Goal: Participate in discussion

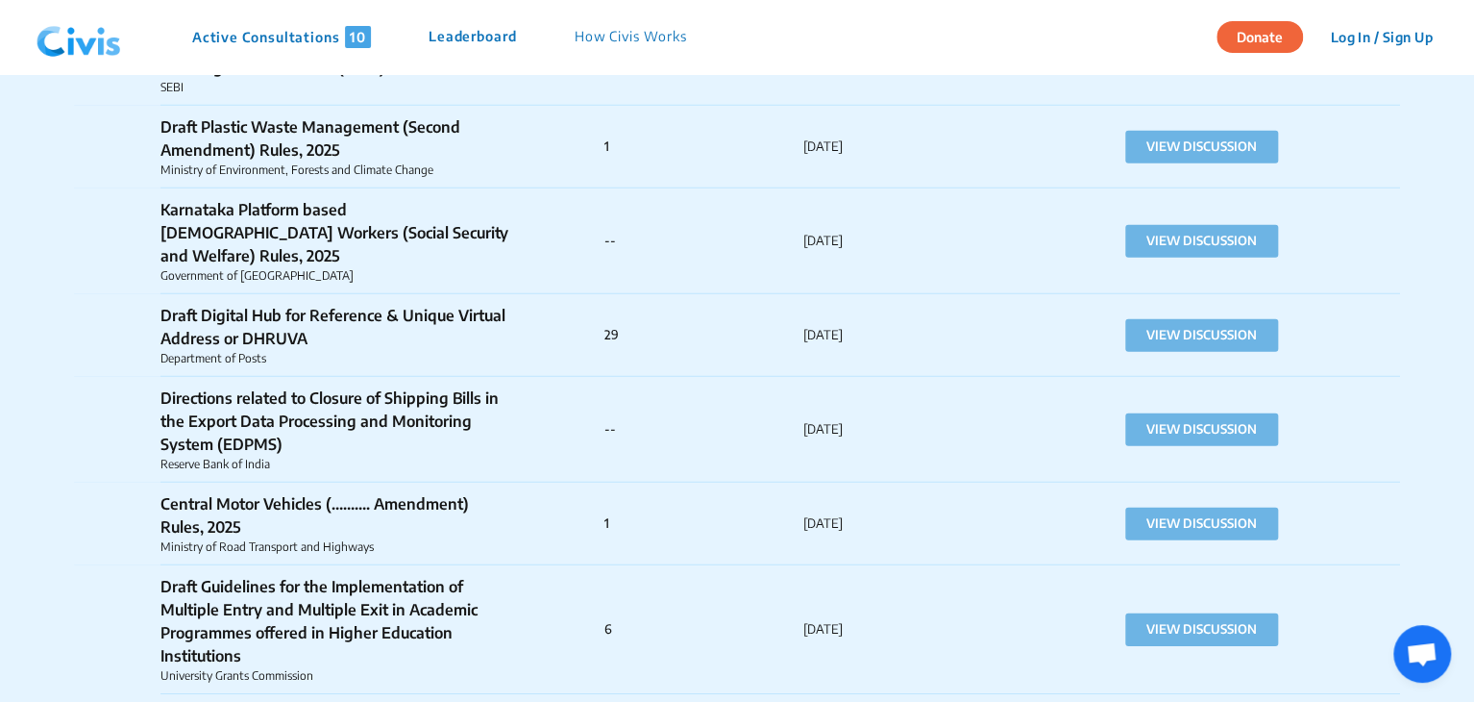
scroll to position [20521, 0]
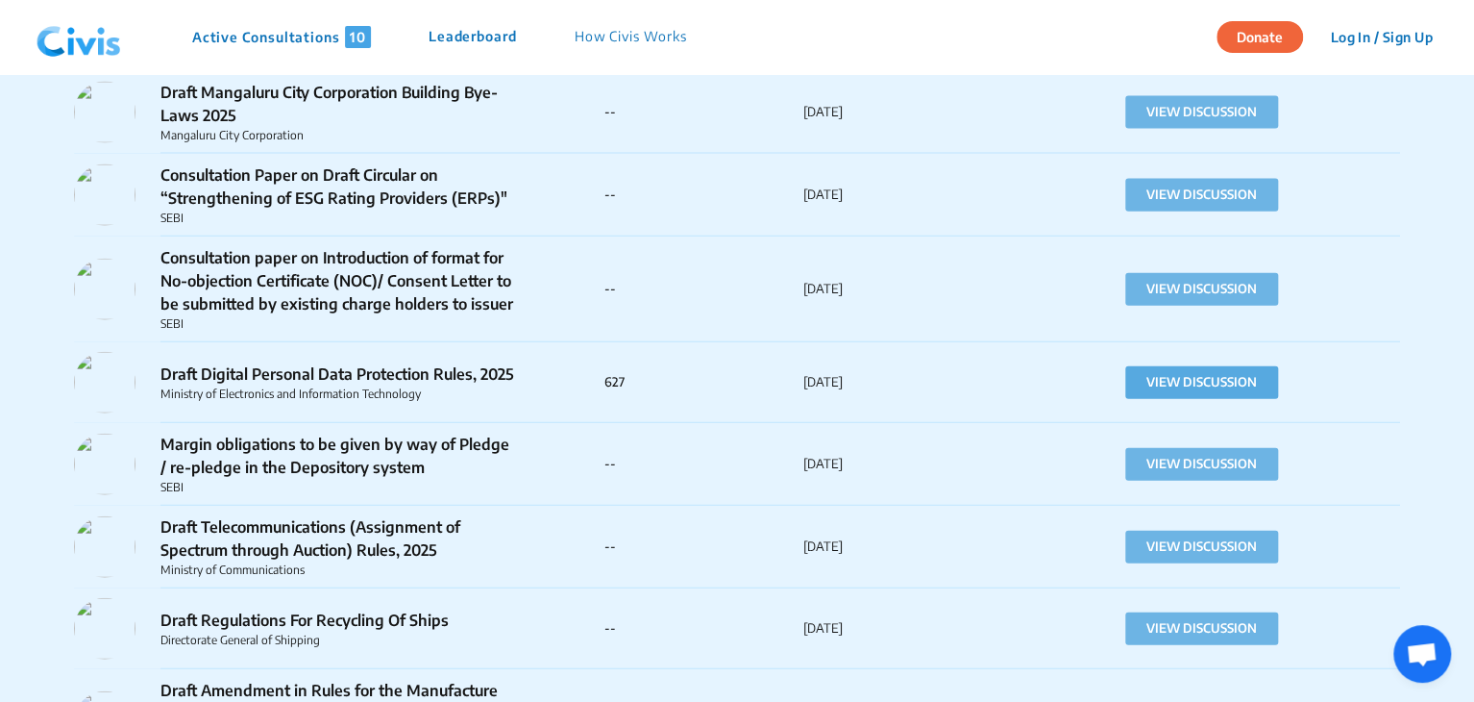
click at [1180, 366] on button "VIEW DISCUSSION" at bounding box center [1201, 382] width 153 height 33
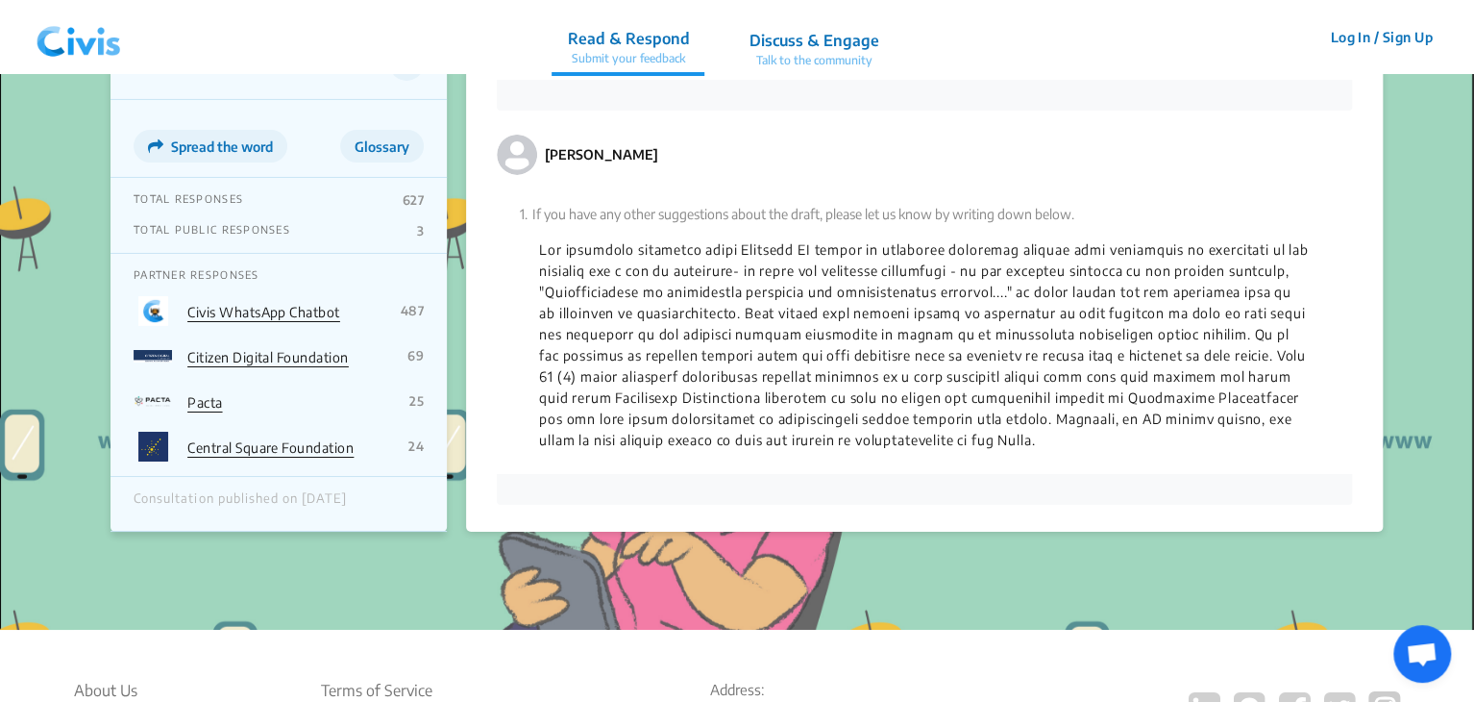
scroll to position [3560, 0]
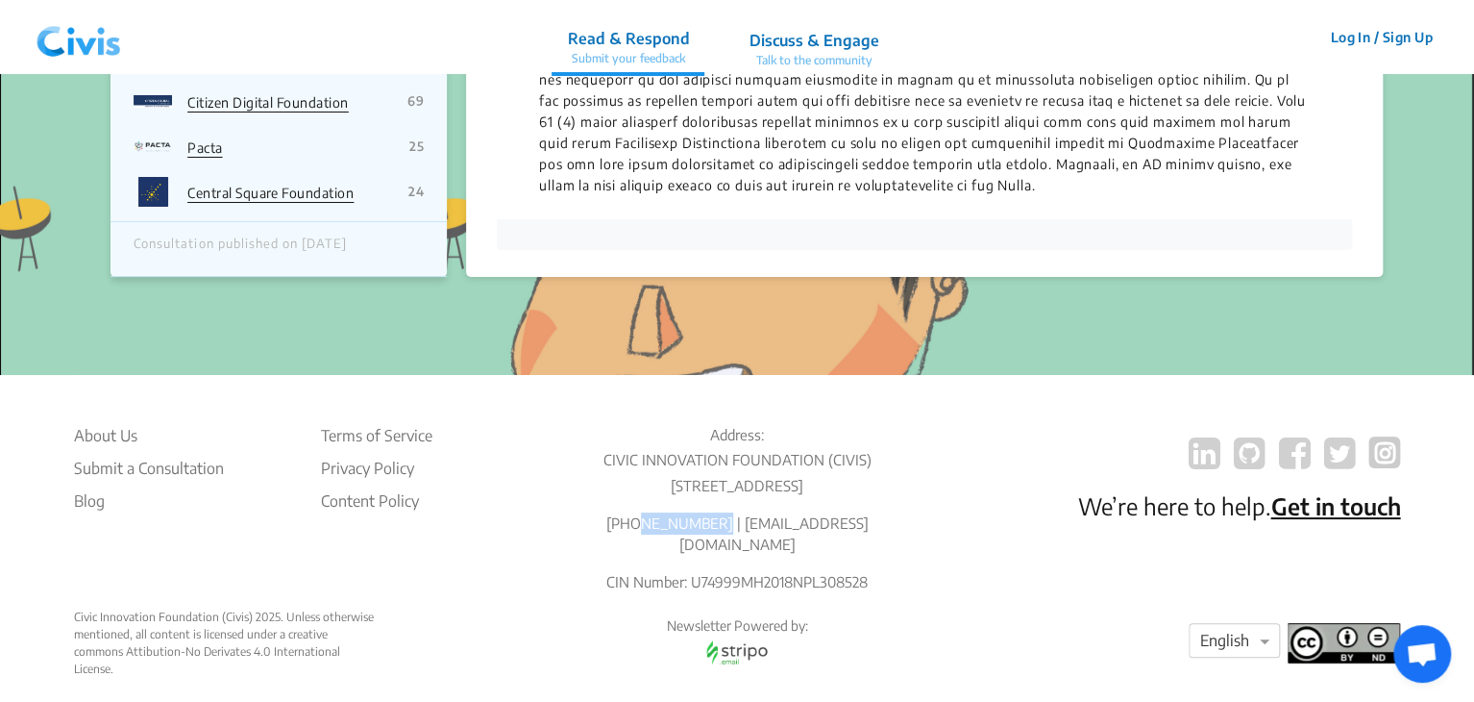
drag, startPoint x: 659, startPoint y: 520, endPoint x: 735, endPoint y: 520, distance: 75.9
click at [735, 520] on p "[PHONE_NUMBER] | [EMAIL_ADDRESS][DOMAIN_NAME]" at bounding box center [737, 533] width 358 height 43
copy p "8976926914"
